Goal: Task Accomplishment & Management: Manage account settings

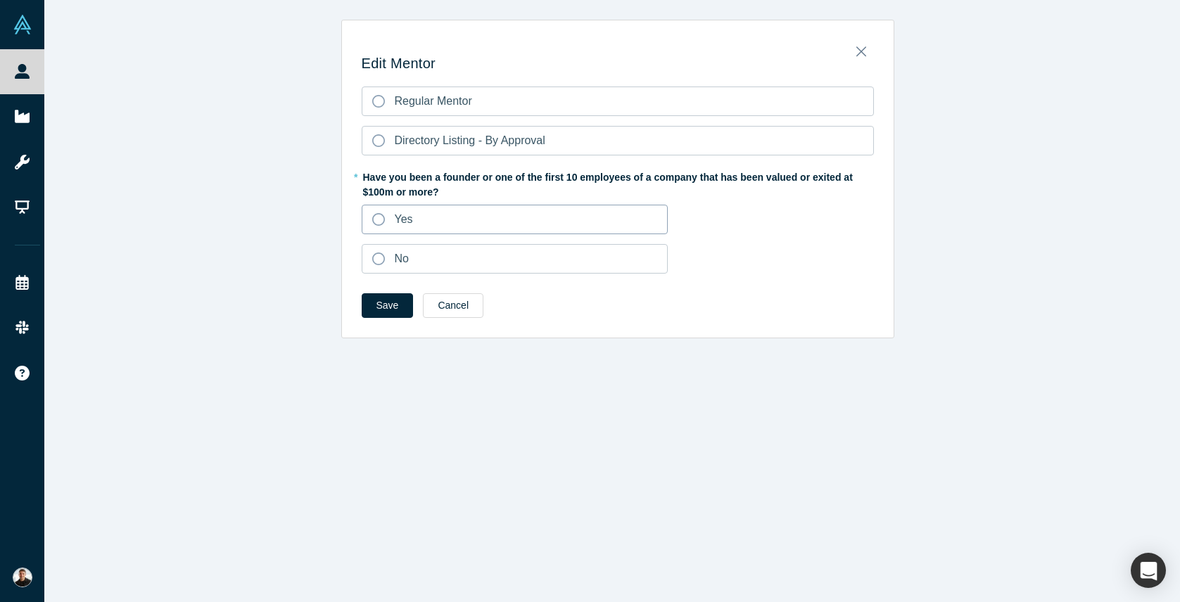
click at [484, 234] on label "Yes" at bounding box center [515, 220] width 307 height 30
click at [0, 0] on input "Yes" at bounding box center [0, 0] width 0 height 0
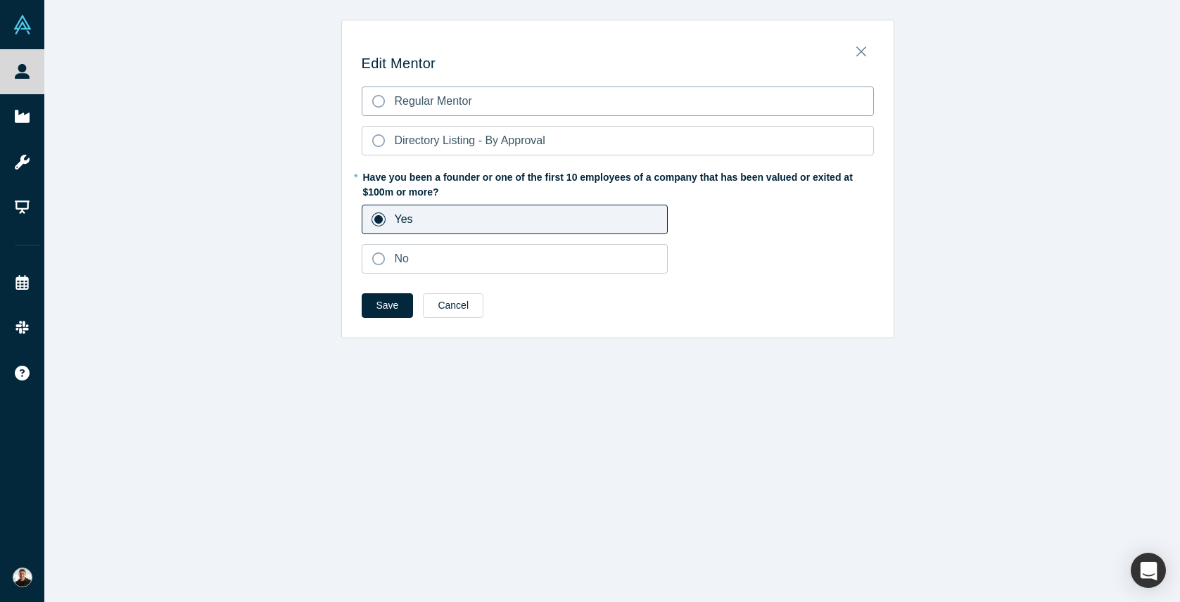
click at [452, 113] on label "Regular Mentor" at bounding box center [618, 102] width 512 height 30
click at [0, 0] on input "Regular Mentor" at bounding box center [0, 0] width 0 height 0
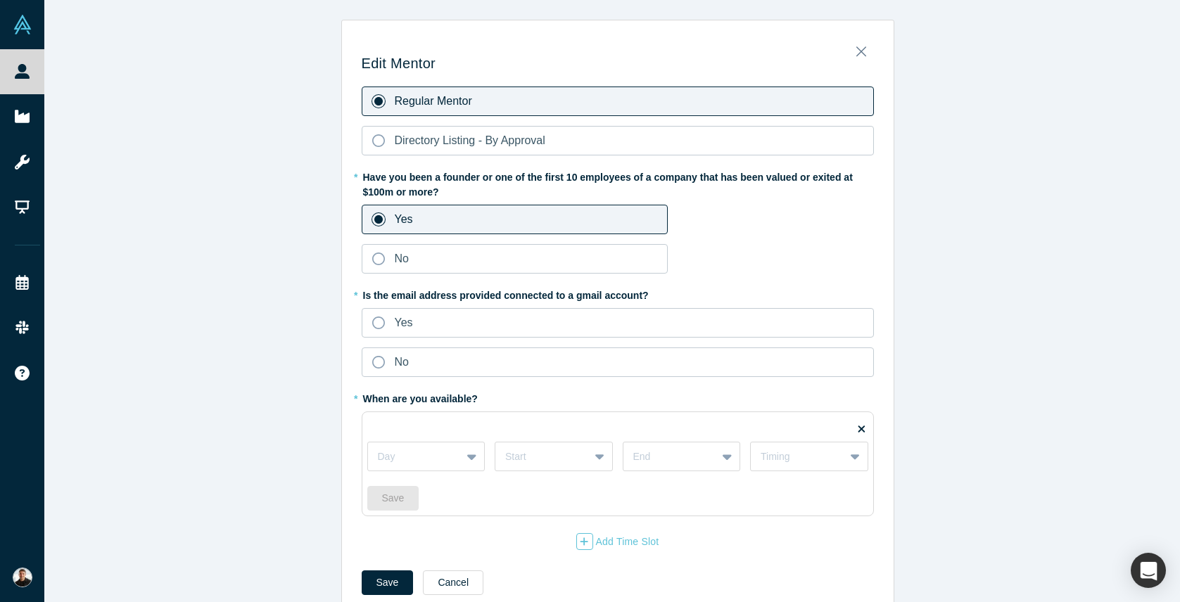
click at [452, 113] on label "Regular Mentor" at bounding box center [618, 102] width 512 height 30
click at [0, 0] on input "Regular Mentor" at bounding box center [0, 0] width 0 height 0
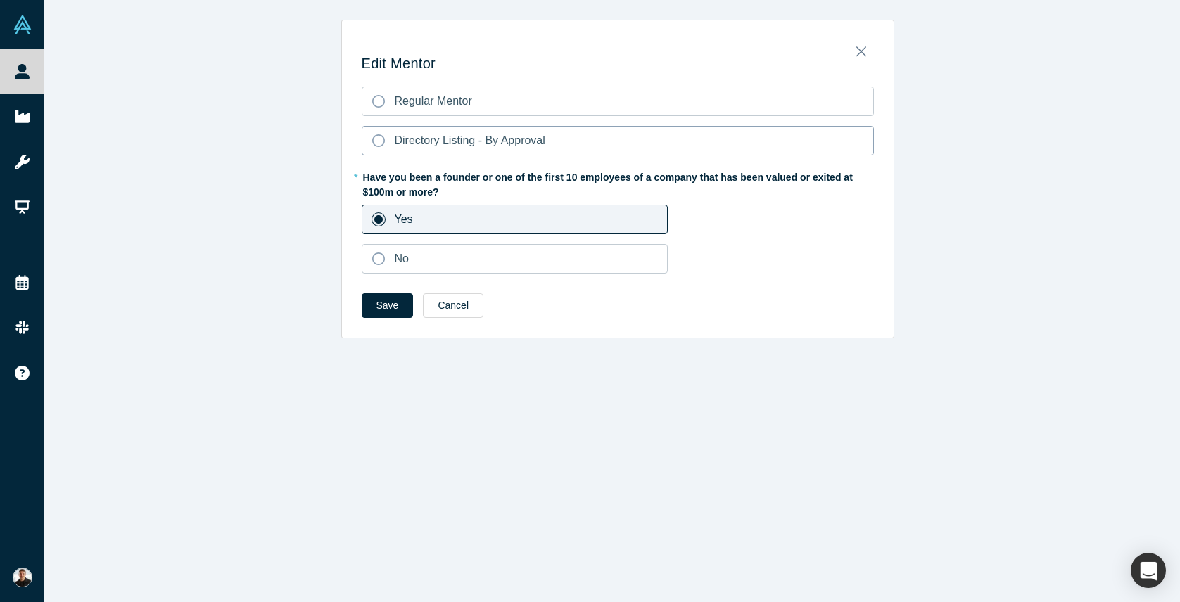
click at [446, 132] on div "Directory Listing - By Approval" at bounding box center [470, 140] width 151 height 17
click at [0, 0] on input "Directory Listing - By Approval" at bounding box center [0, 0] width 0 height 0
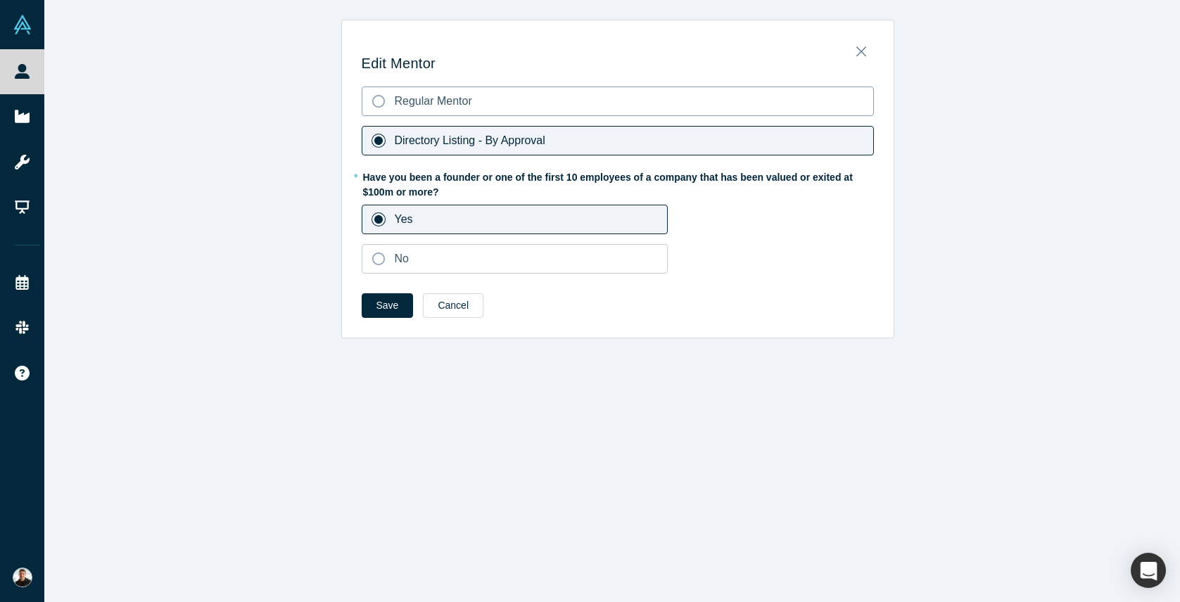
click at [443, 107] on span "Regular Mentor" at bounding box center [433, 101] width 77 height 12
click at [0, 0] on input "Regular Mentor" at bounding box center [0, 0] width 0 height 0
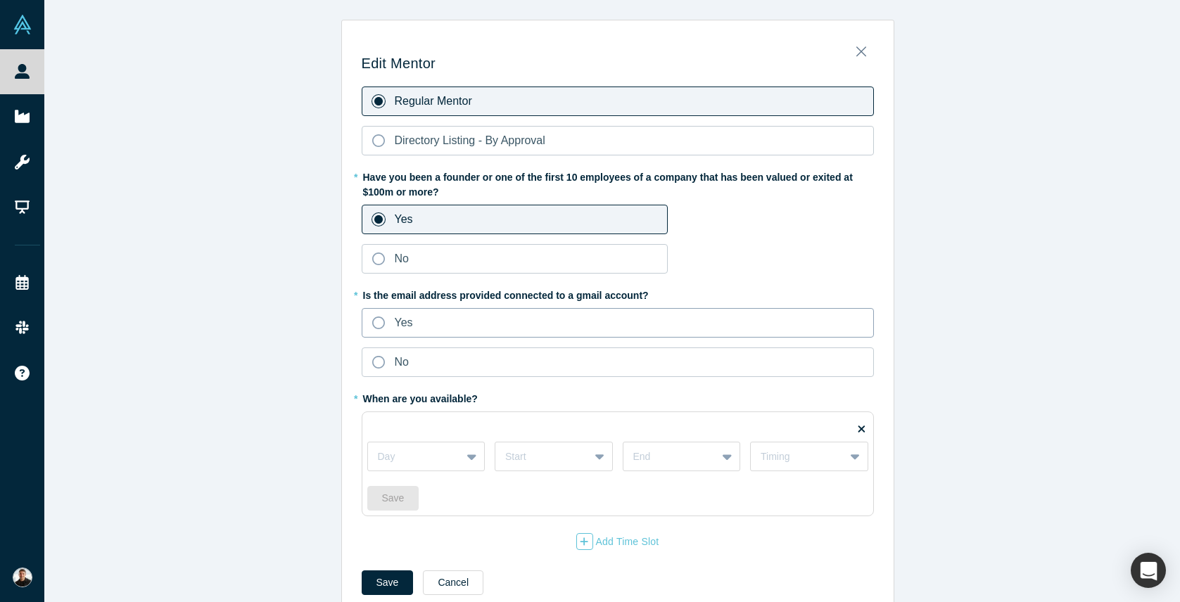
click at [496, 327] on label "Yes" at bounding box center [618, 323] width 512 height 30
click at [0, 0] on input "Yes" at bounding box center [0, 0] width 0 height 0
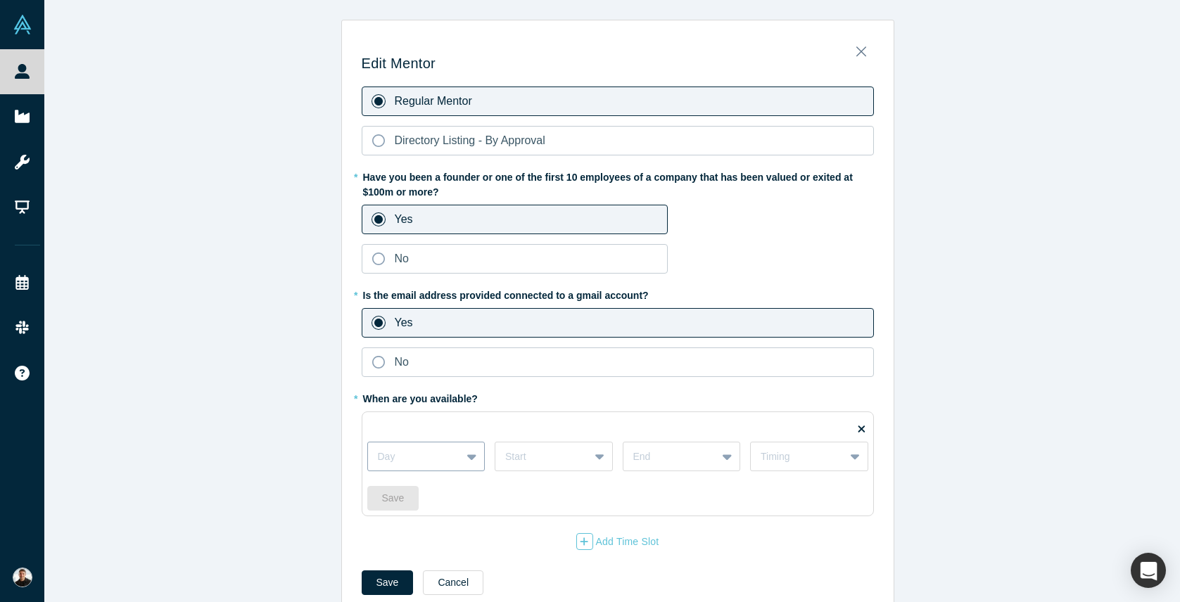
click at [462, 450] on div "Day" at bounding box center [426, 457] width 118 height 30
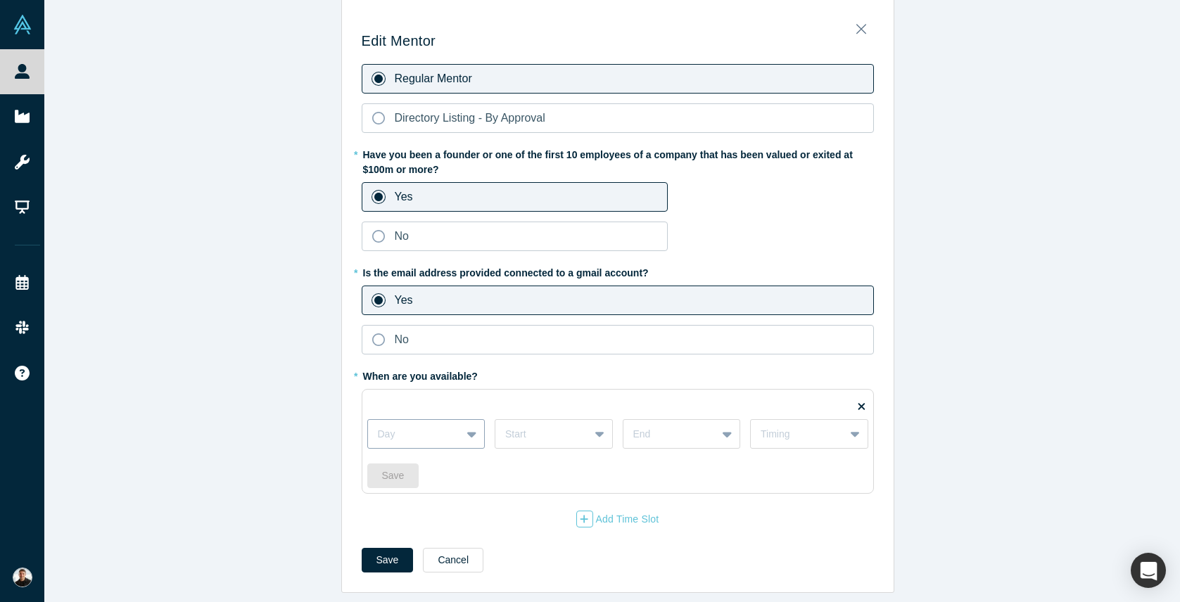
click at [462, 422] on div at bounding box center [473, 434] width 23 height 25
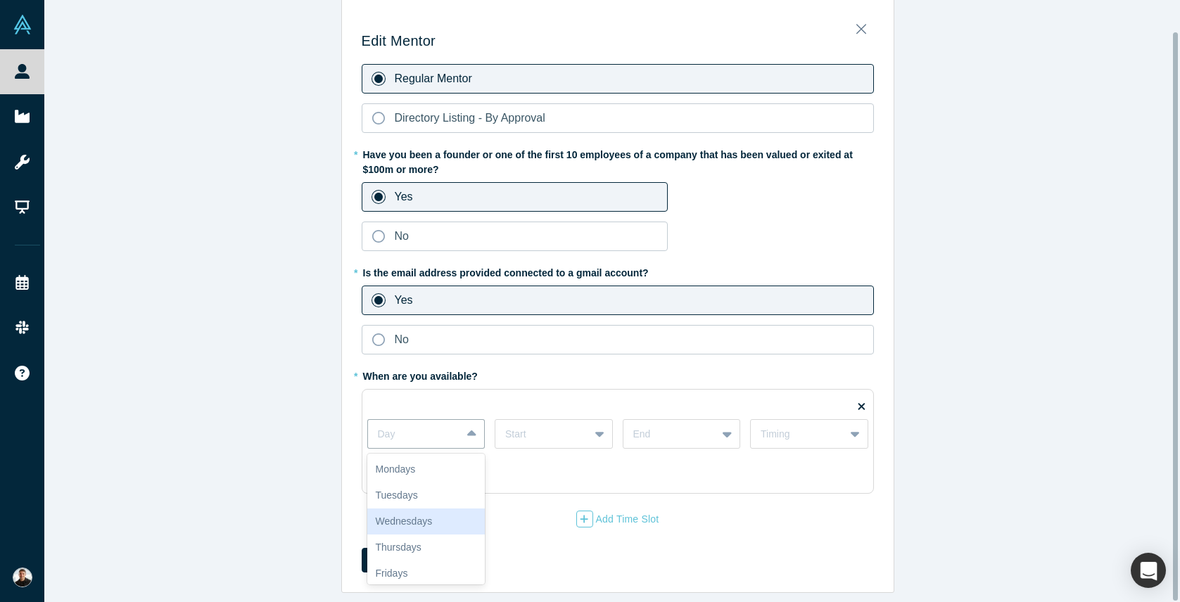
click at [441, 517] on div "Wednesdays" at bounding box center [426, 522] width 118 height 26
click at [544, 426] on div at bounding box center [542, 435] width 74 height 18
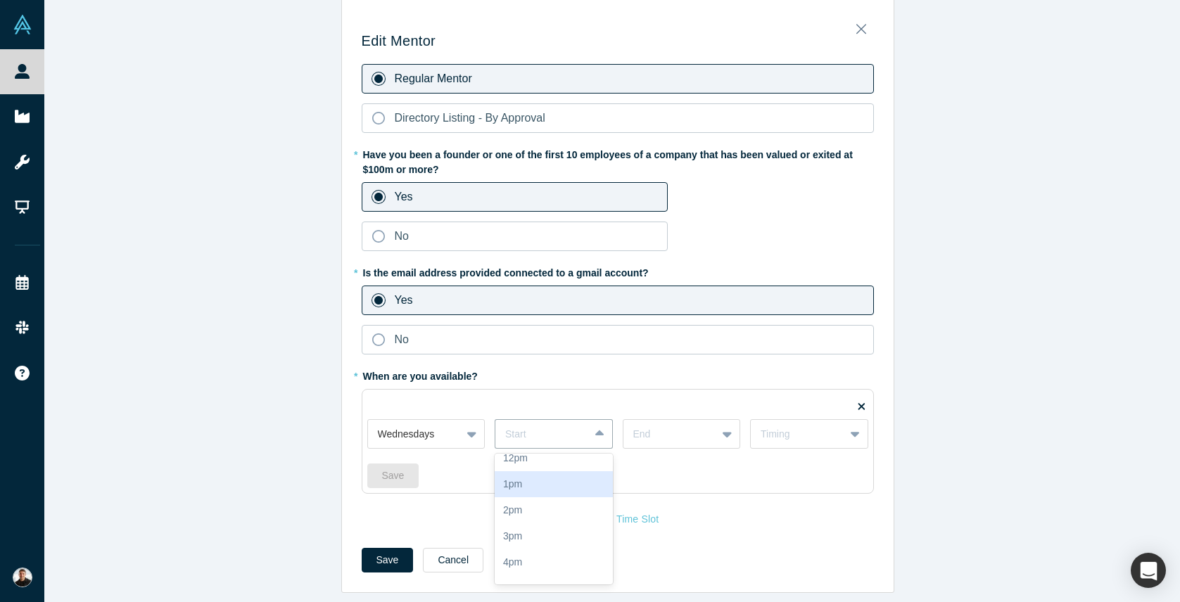
scroll to position [141, 0]
click at [536, 478] on div "12pm" at bounding box center [554, 484] width 118 height 26
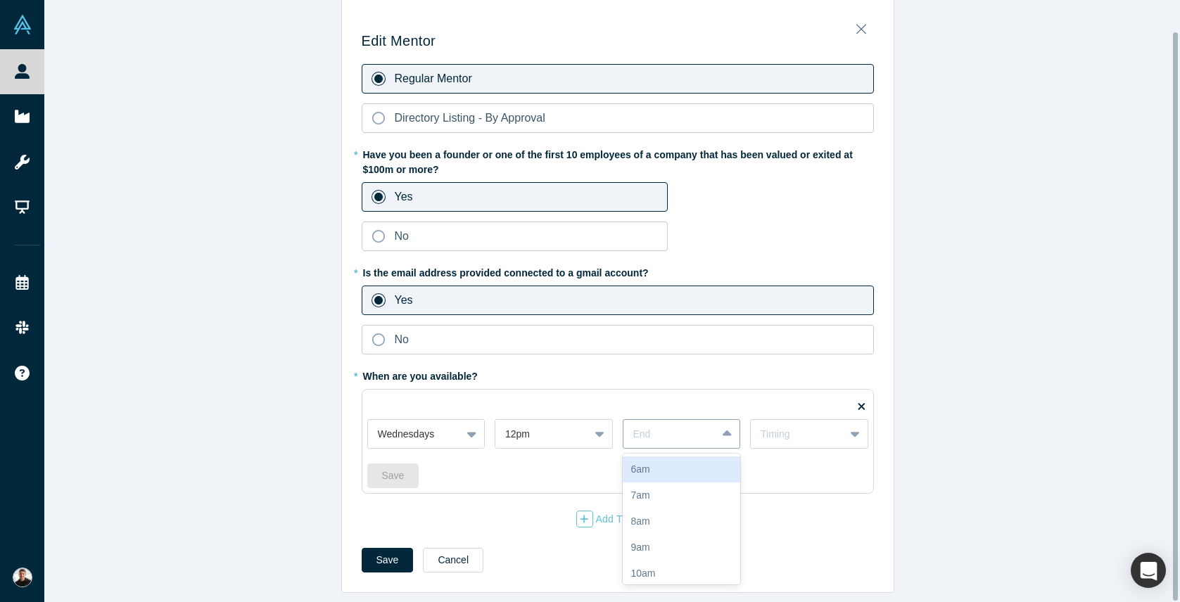
click at [699, 430] on div at bounding box center [670, 435] width 74 height 18
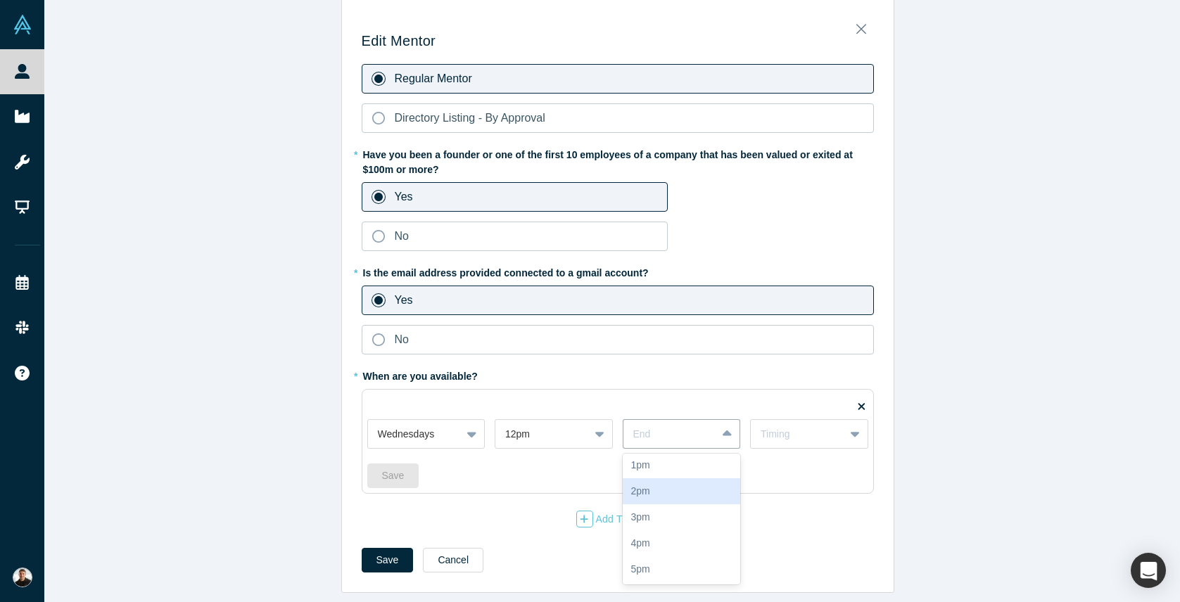
scroll to position [180, 0]
click at [638, 467] on div "1pm" at bounding box center [682, 472] width 118 height 26
click at [816, 427] on div "Timing" at bounding box center [798, 434] width 74 height 15
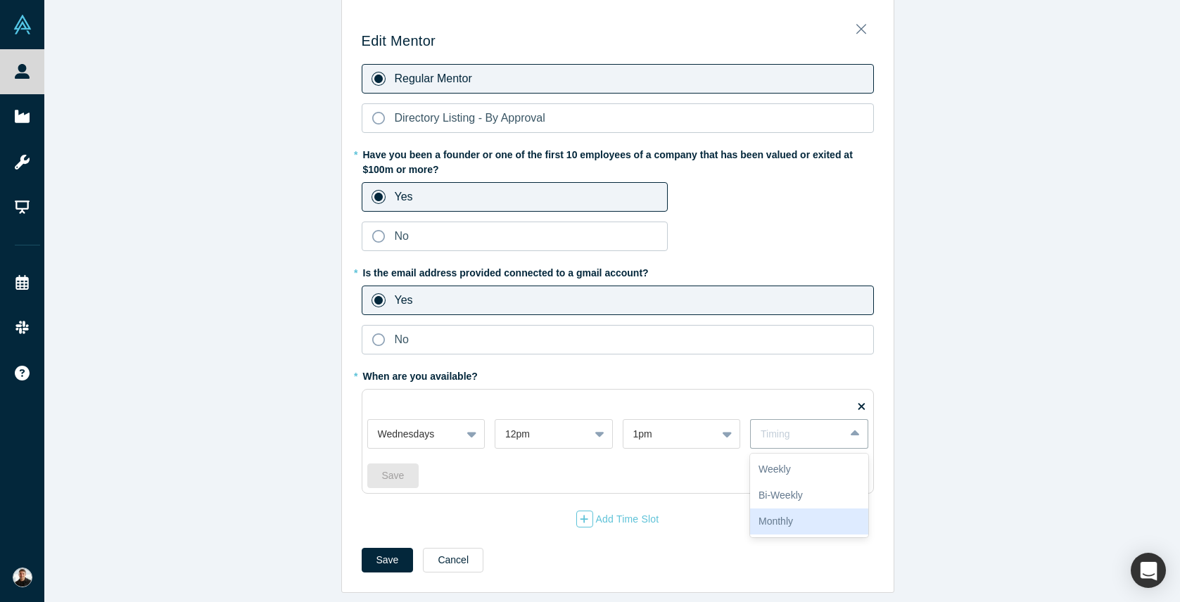
click at [756, 515] on div "Monthly" at bounding box center [809, 522] width 118 height 26
click at [723, 427] on icon at bounding box center [727, 434] width 9 height 14
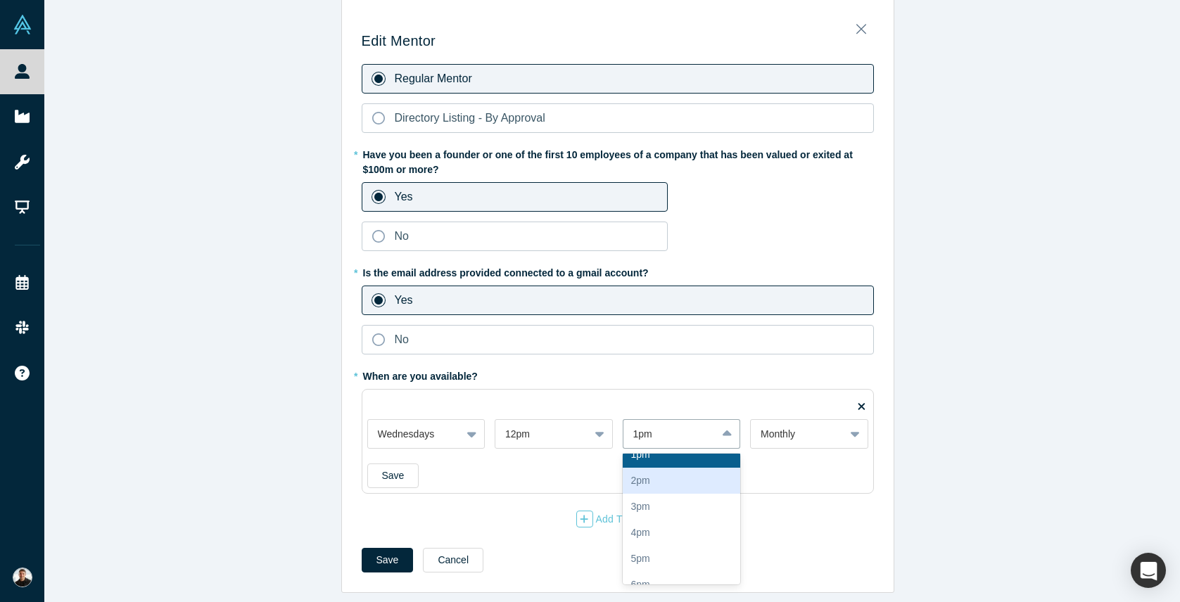
click at [649, 469] on div "2pm" at bounding box center [682, 481] width 118 height 26
click at [380, 467] on button "Save" at bounding box center [393, 476] width 52 height 25
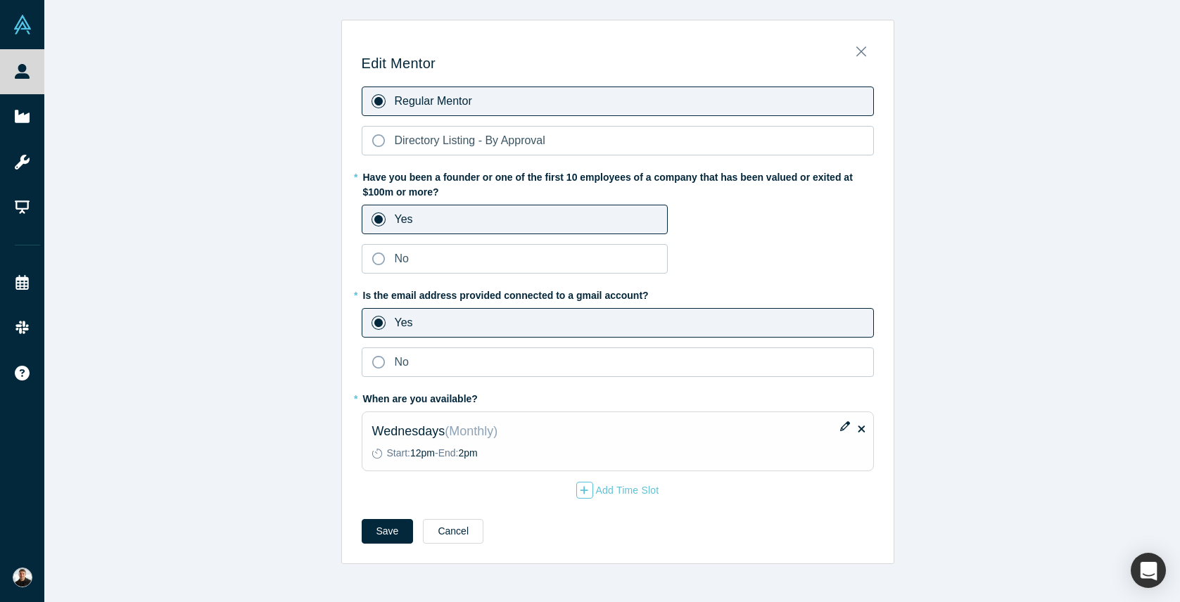
scroll to position [0, 0]
click at [374, 537] on button "Save" at bounding box center [388, 531] width 52 height 25
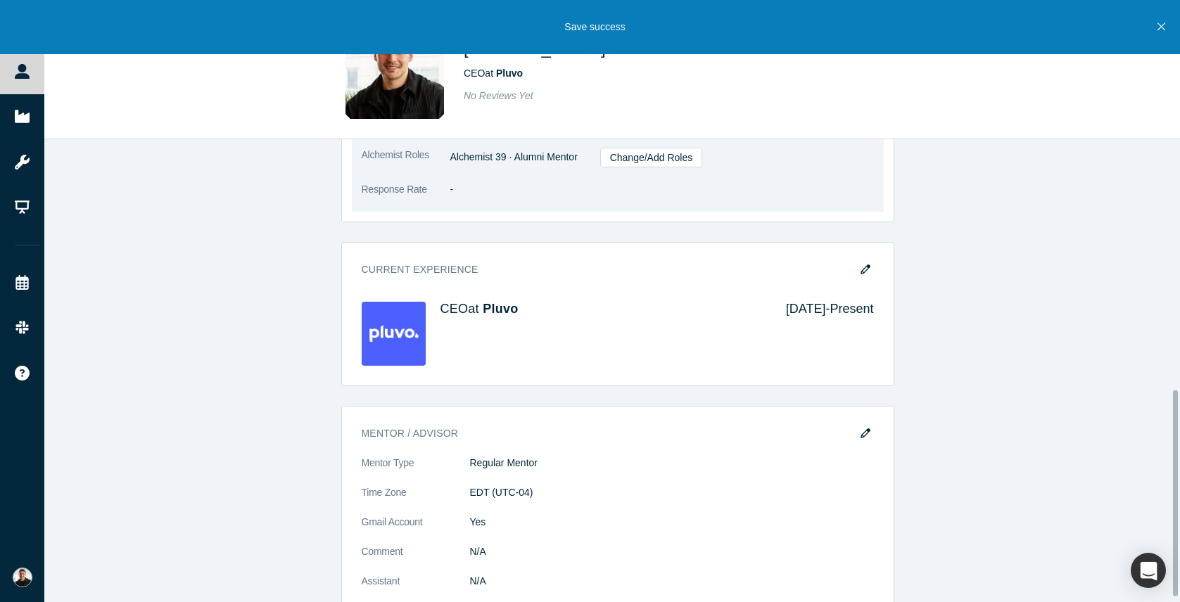
scroll to position [573, 0]
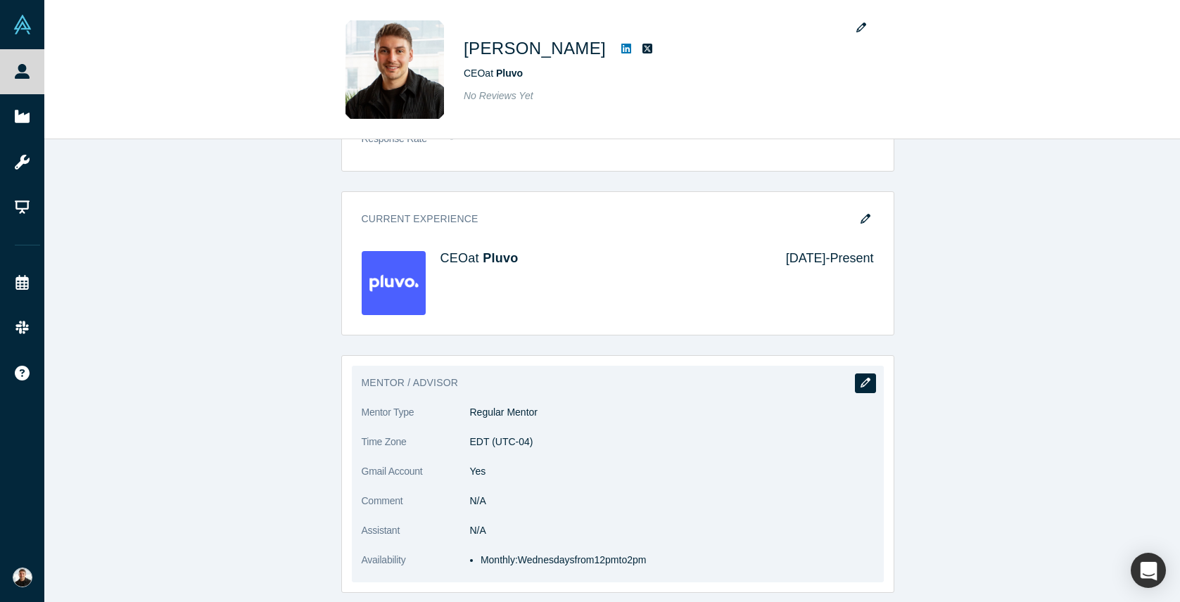
click at [855, 377] on button "button" at bounding box center [865, 384] width 21 height 20
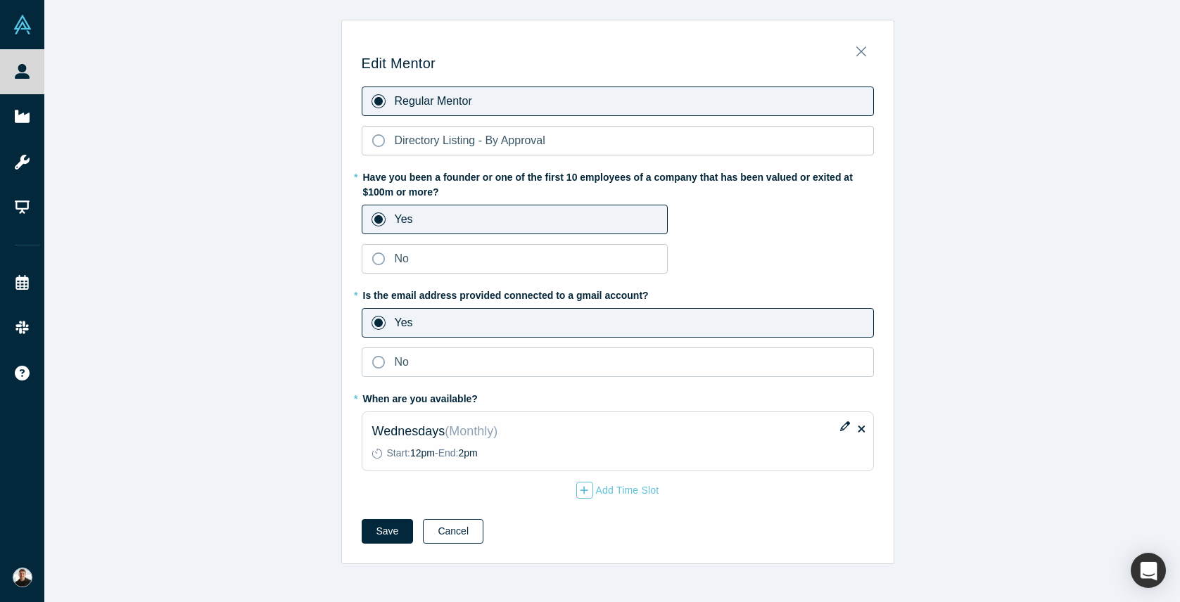
click at [457, 519] on button "Cancel" at bounding box center [453, 531] width 61 height 25
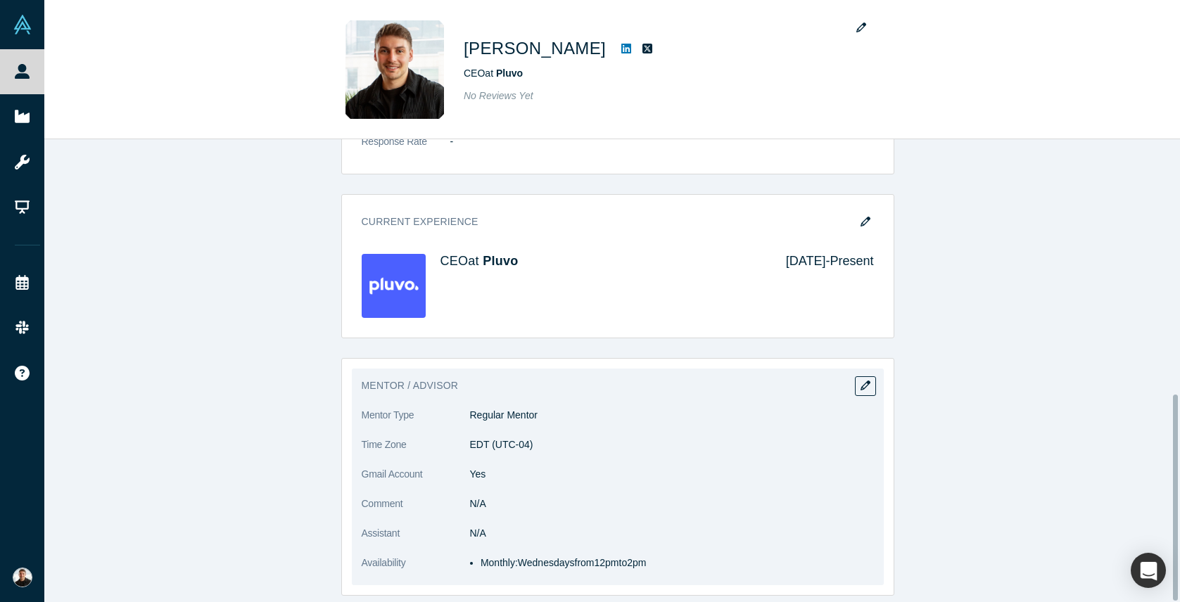
scroll to position [573, 0]
click at [470, 494] on dd "N/A" at bounding box center [672, 501] width 404 height 15
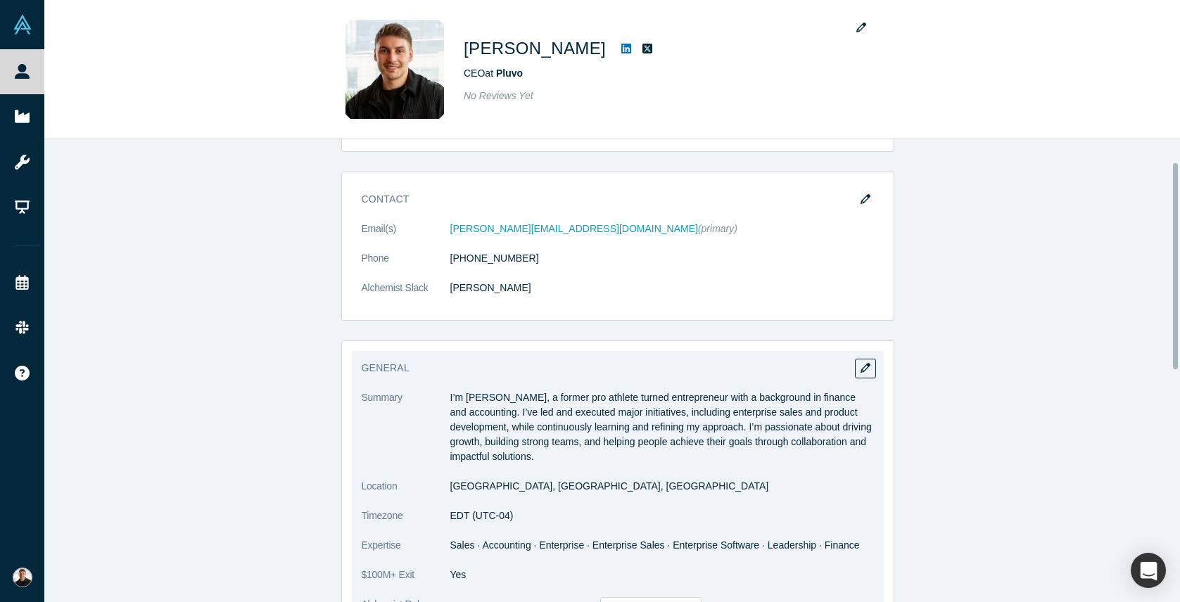
scroll to position [0, 0]
